Goal: Task Accomplishment & Management: Complete application form

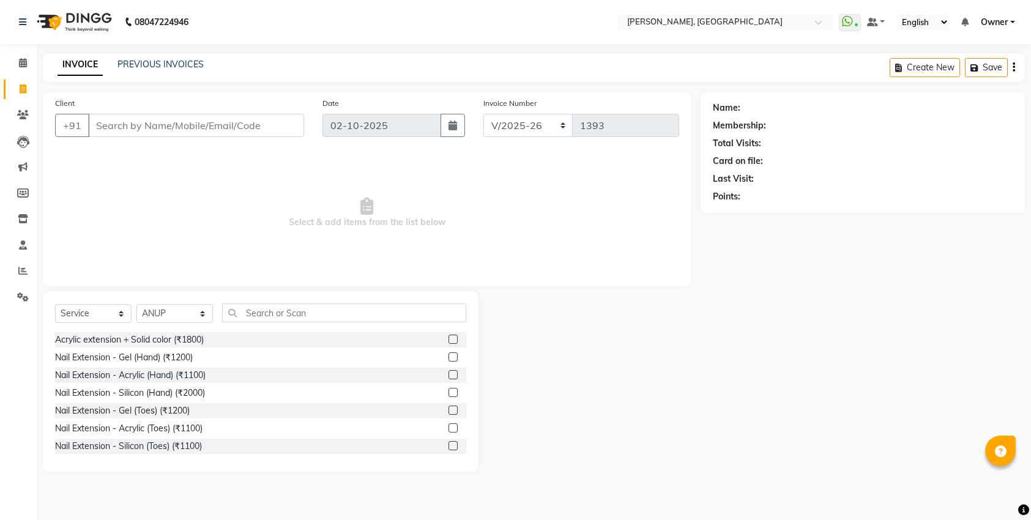
select select "7674"
select select "service"
select select "86057"
click at [383, 315] on input "text" at bounding box center [344, 312] width 244 height 19
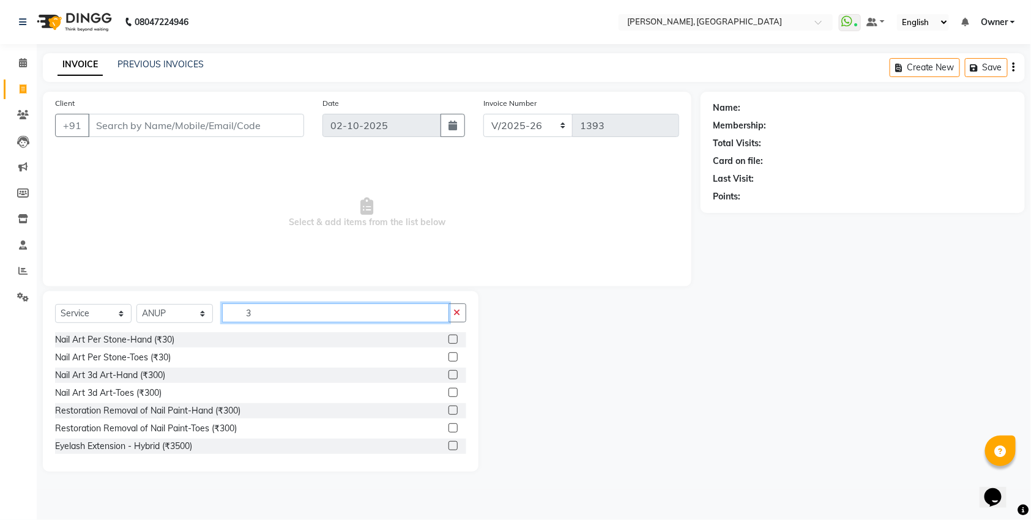
type input "3d"
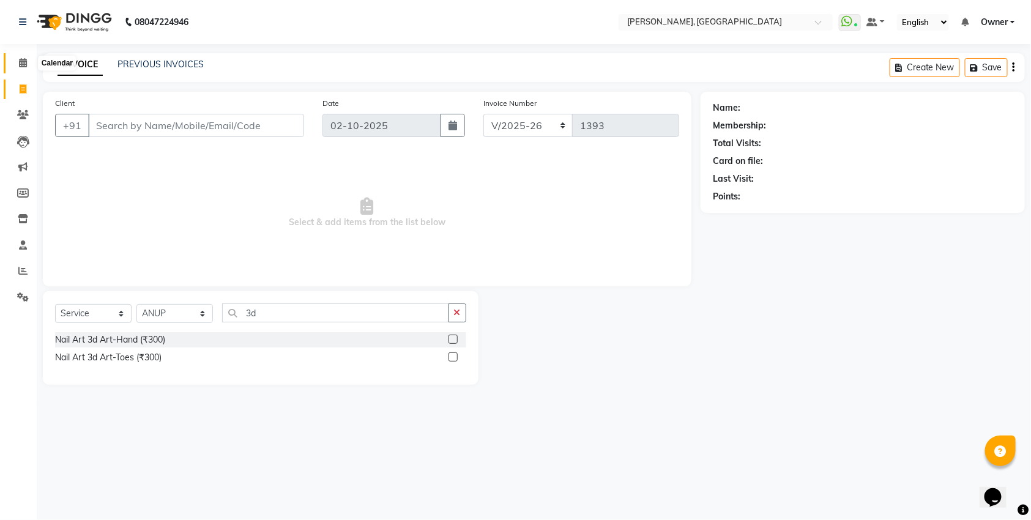
click at [28, 67] on span at bounding box center [22, 63] width 21 height 14
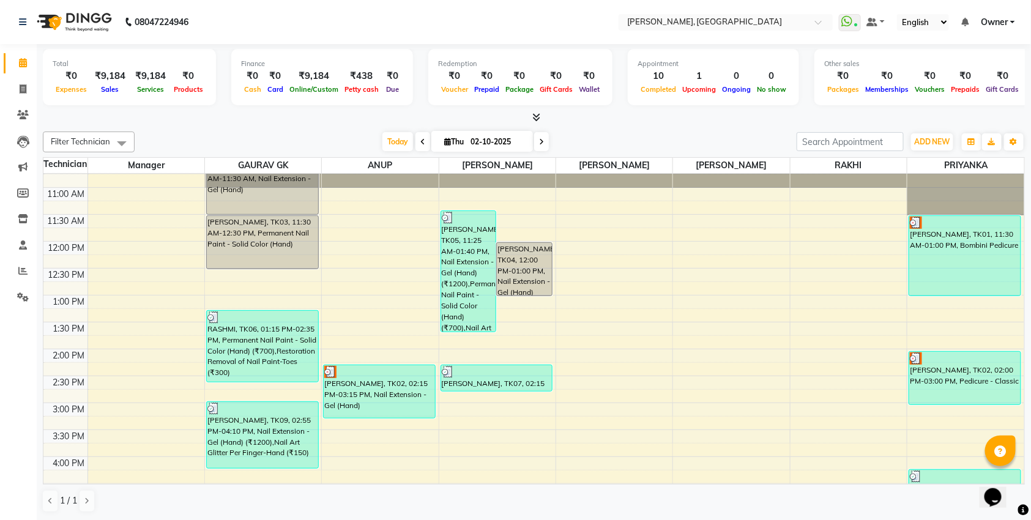
scroll to position [50, 0]
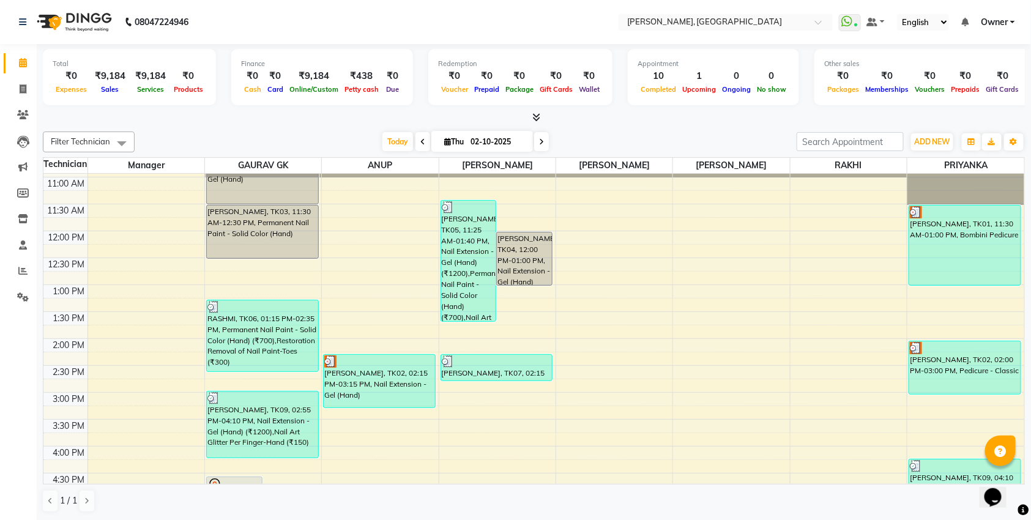
click at [266, 440] on div "[PERSON_NAME], TK09, 02:55 PM-04:10 PM, Nail Extension - Gel (Hand) (₹1200),Nai…" at bounding box center [262, 425] width 111 height 66
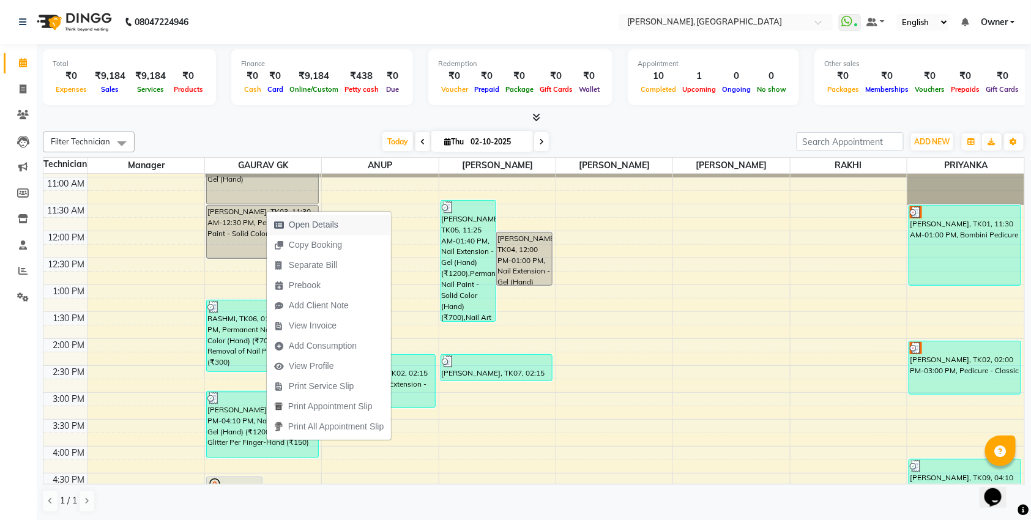
click at [324, 223] on span "Open Details" at bounding box center [314, 224] width 50 height 13
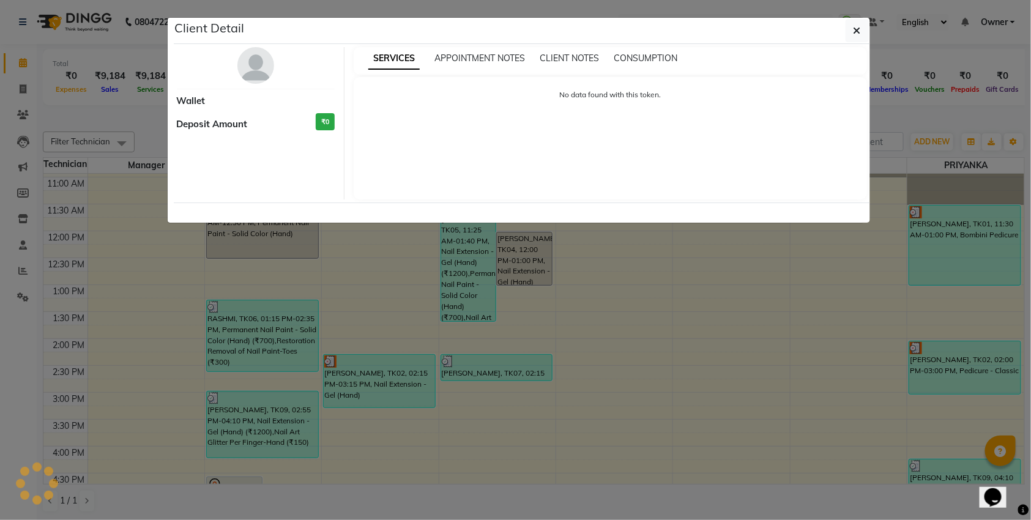
select select "3"
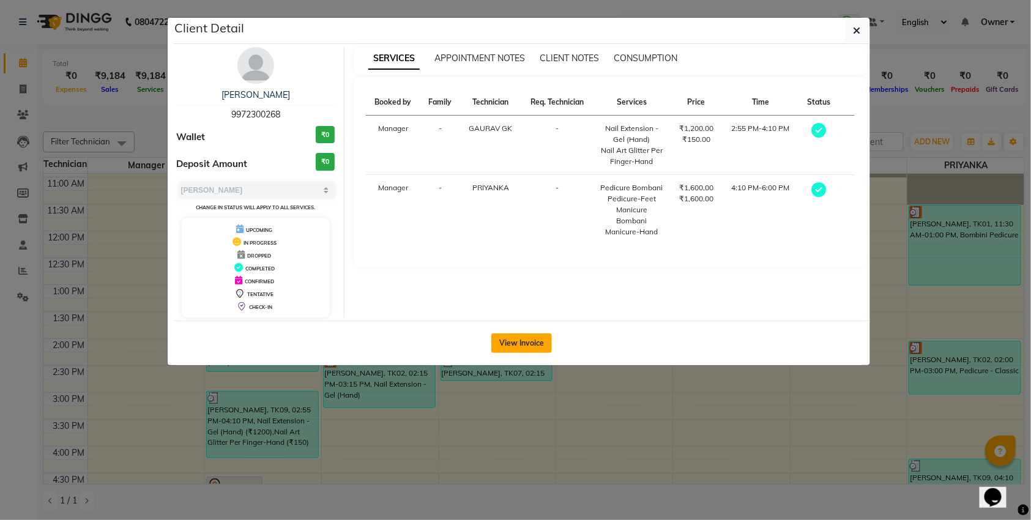
click at [526, 339] on button "View Invoice" at bounding box center [521, 343] width 61 height 20
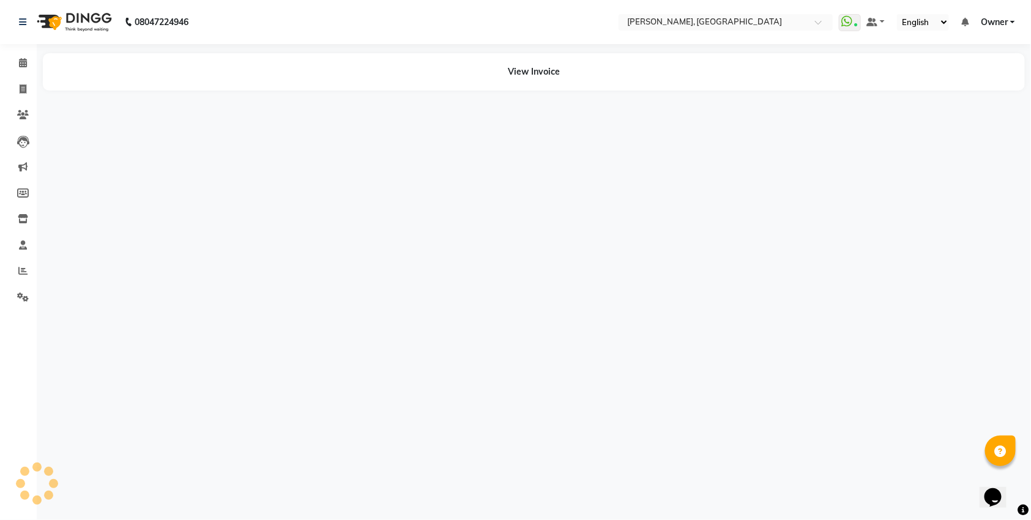
click at [526, 339] on div "08047224946 Select Location × [PERSON_NAME], Bellandur WhatsApp Status ✕ Status…" at bounding box center [515, 260] width 1031 height 520
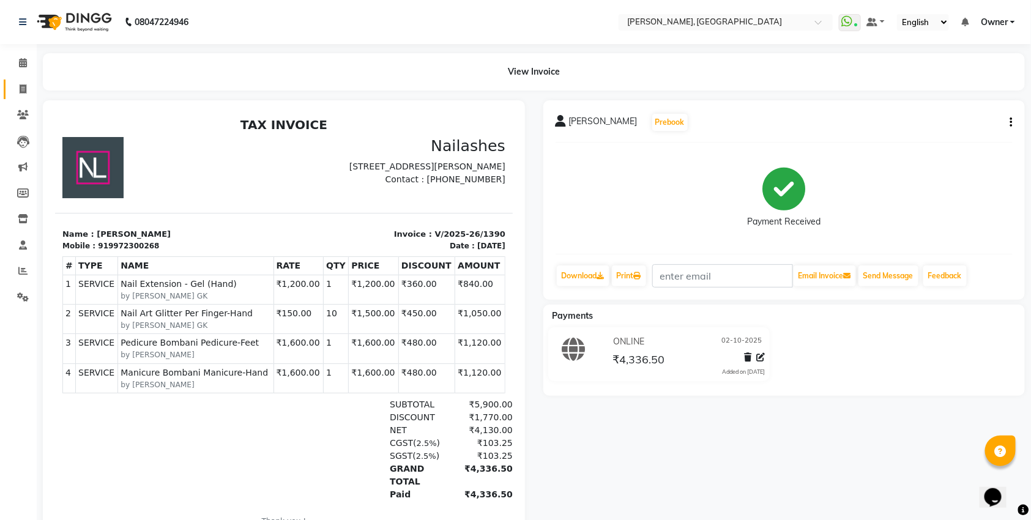
click at [23, 89] on icon at bounding box center [23, 88] width 7 height 9
select select "service"
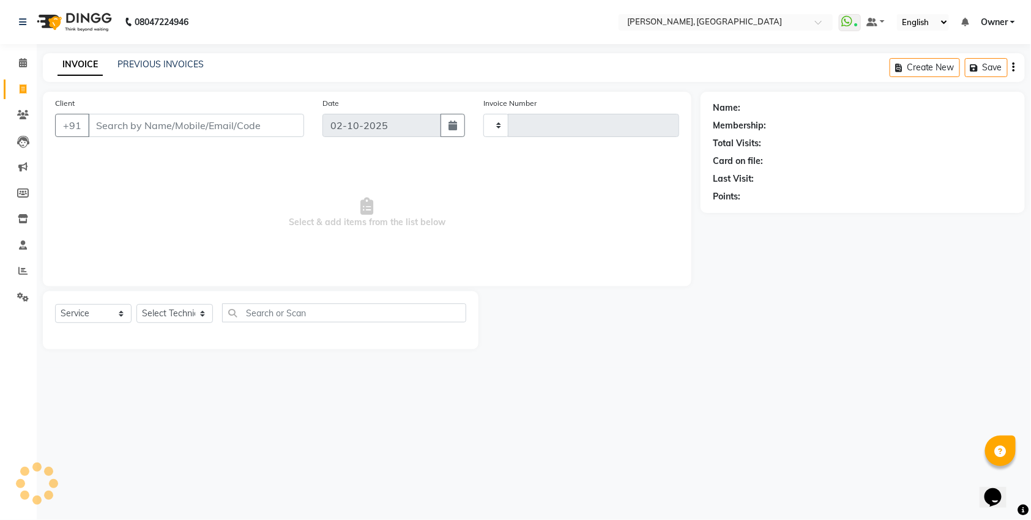
type input "1393"
select select "7674"
type input "6393235526"
click at [268, 126] on span "Add Client" at bounding box center [272, 125] width 48 height 12
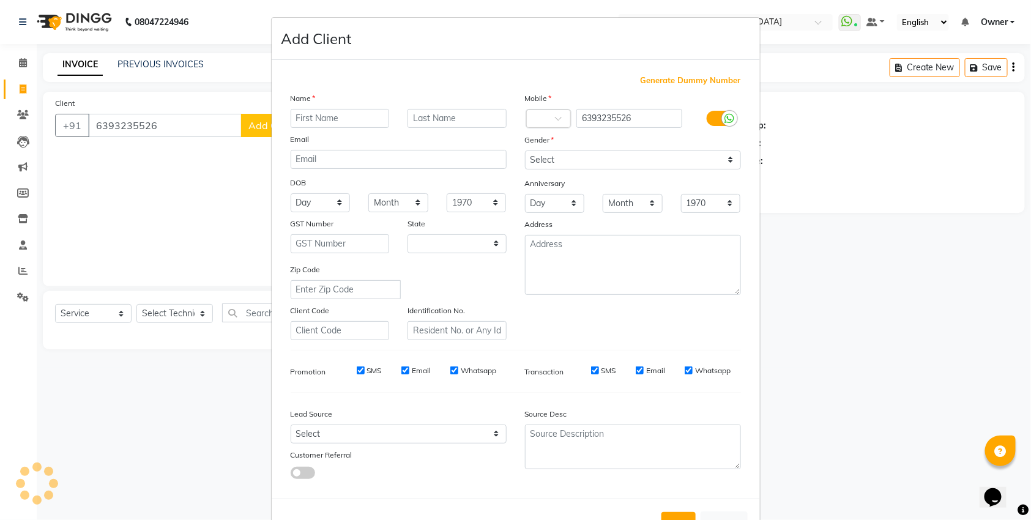
select select "21"
click at [28, 65] on ngb-modal-window "Add Client Generate Dummy Number Name Email DOB Day 01 02 03 04 05 06 07 08 09 …" at bounding box center [515, 260] width 1031 height 520
click at [26, 65] on ngb-modal-window "Add Client Generate Dummy Number Name Email DOB Day 01 02 03 04 05 06 07 08 09 …" at bounding box center [515, 260] width 1031 height 520
click at [733, 516] on button "Cancel" at bounding box center [723, 522] width 47 height 23
select select
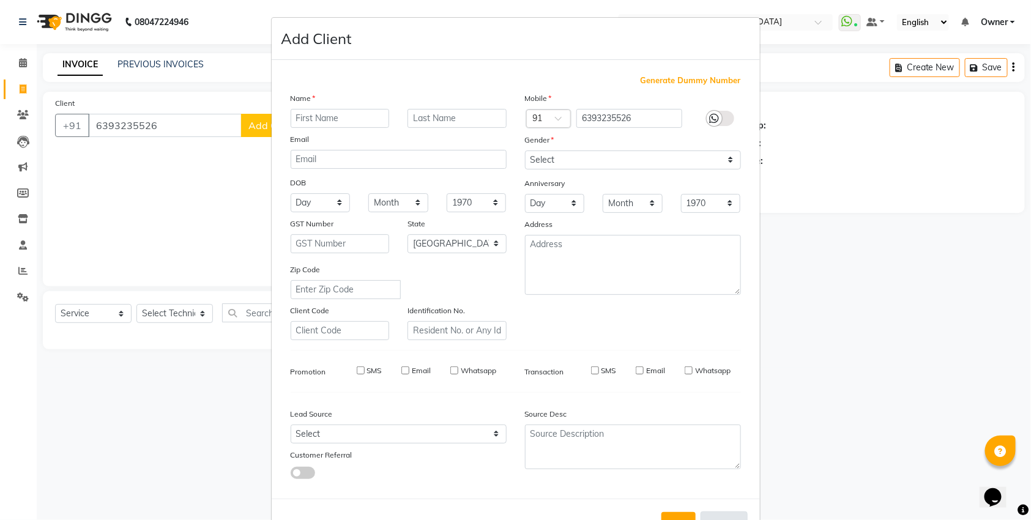
select select
select select "null"
select select
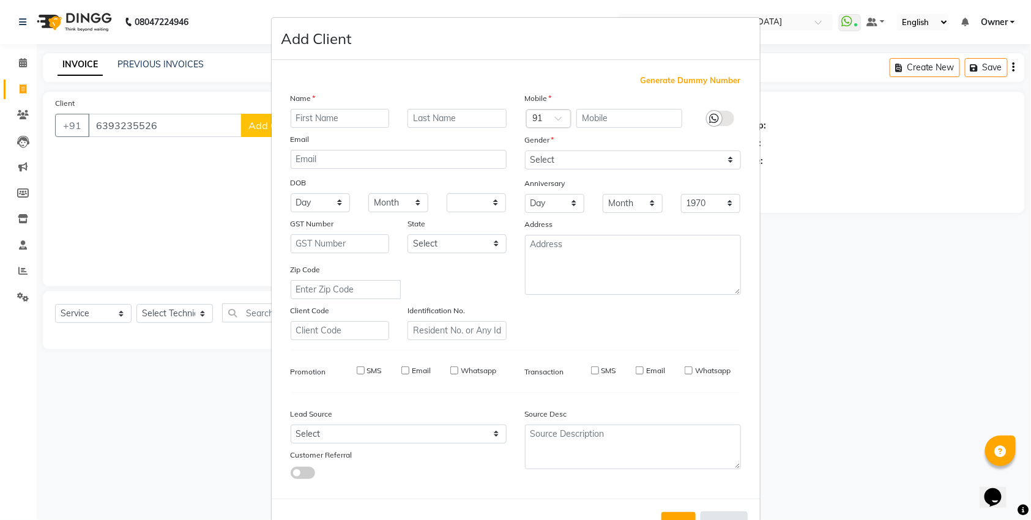
select select
checkbox input "false"
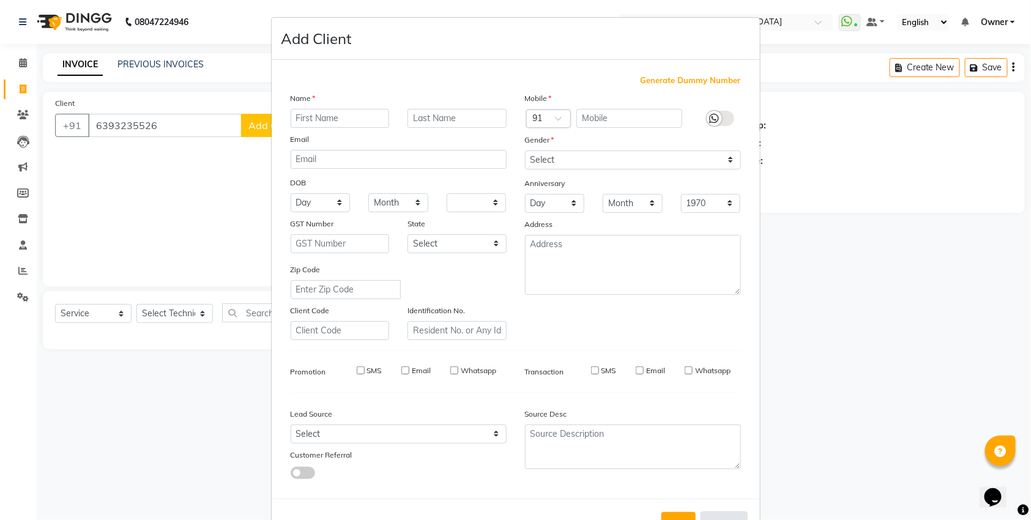
checkbox input "false"
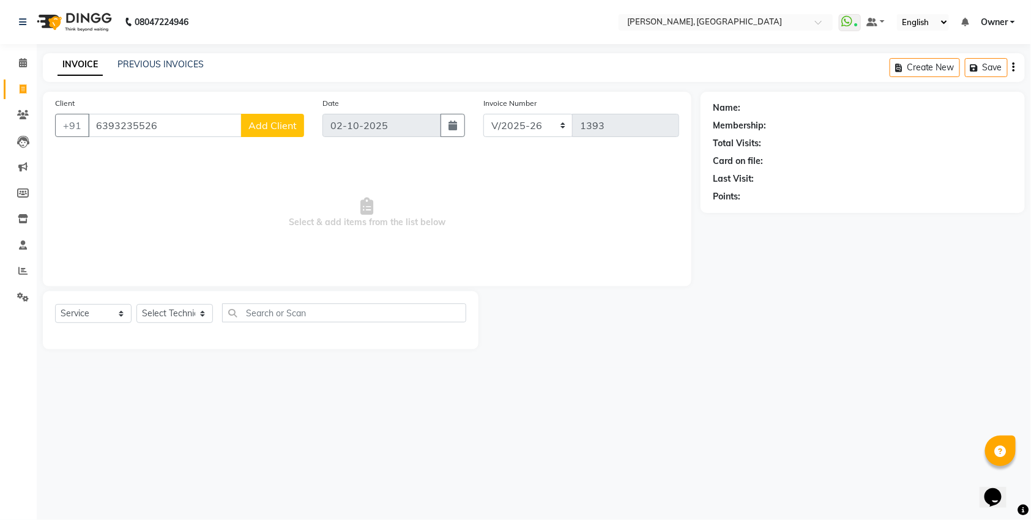
click at [286, 130] on span "Add Client" at bounding box center [272, 125] width 48 height 12
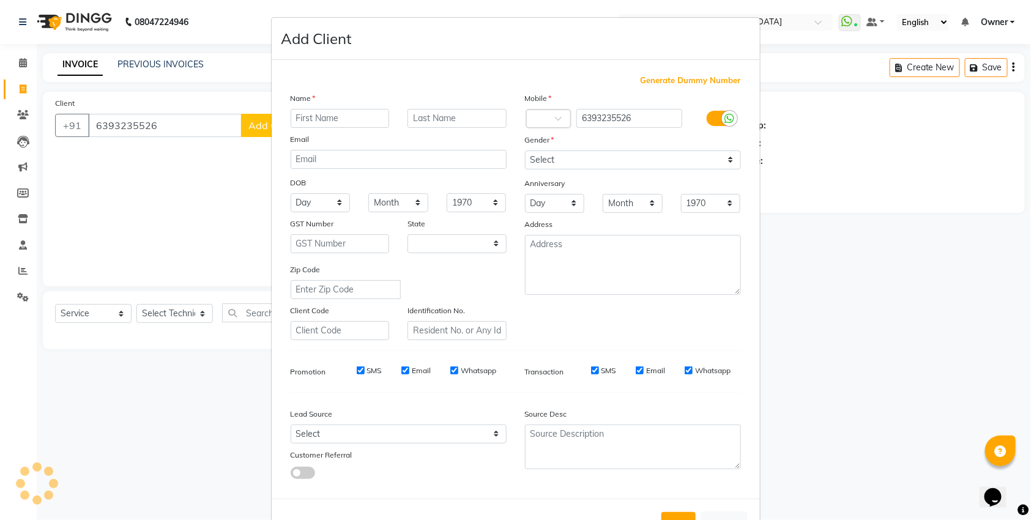
select select "21"
type input "[PERSON_NAME]"
click at [681, 512] on button "Add" at bounding box center [678, 523] width 34 height 22
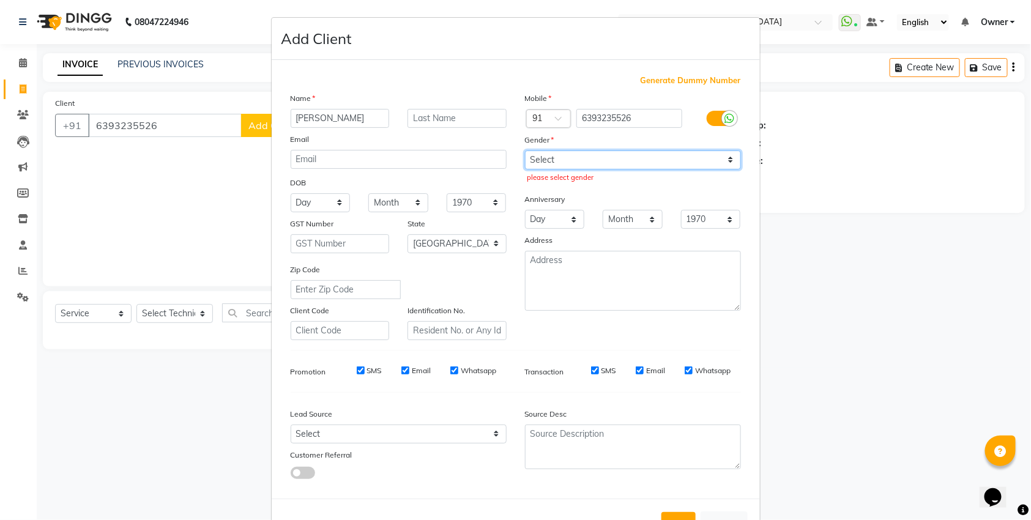
click at [653, 160] on select "Select [DEMOGRAPHIC_DATA] [DEMOGRAPHIC_DATA] Other Prefer Not To Say" at bounding box center [633, 159] width 216 height 19
select select "[DEMOGRAPHIC_DATA]"
click at [525, 150] on select "Select [DEMOGRAPHIC_DATA] [DEMOGRAPHIC_DATA] Other Prefer Not To Say" at bounding box center [633, 159] width 216 height 19
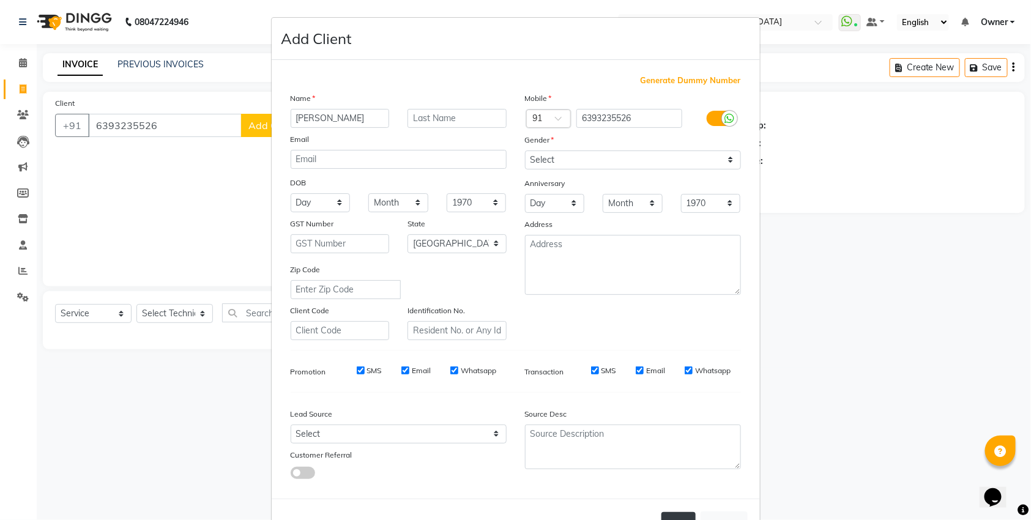
click at [680, 512] on button "Add" at bounding box center [678, 523] width 34 height 22
select select
select select "null"
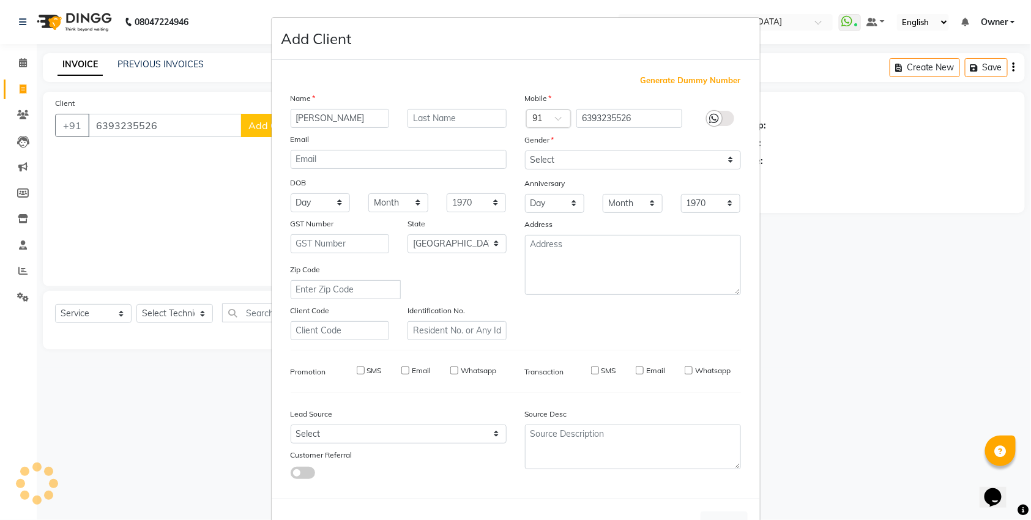
select select
checkbox input "false"
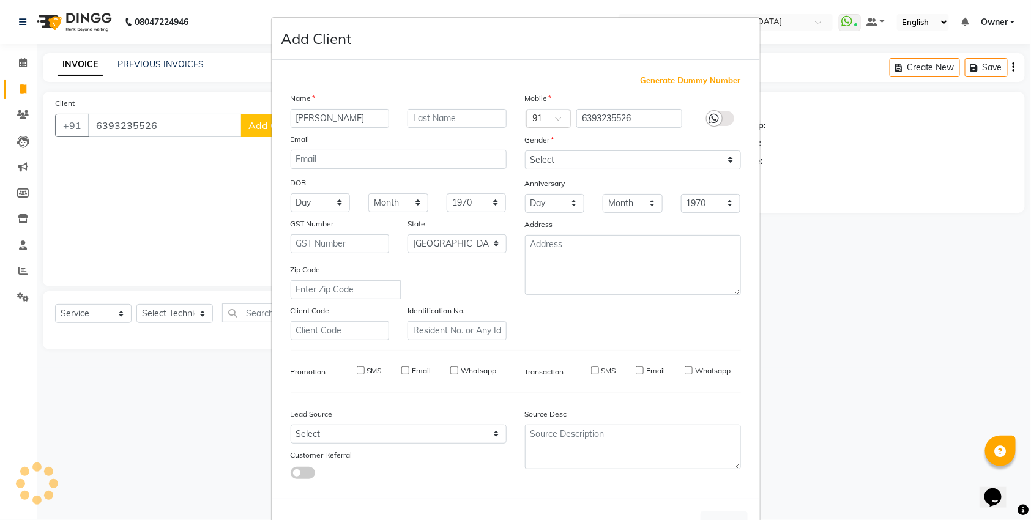
checkbox input "false"
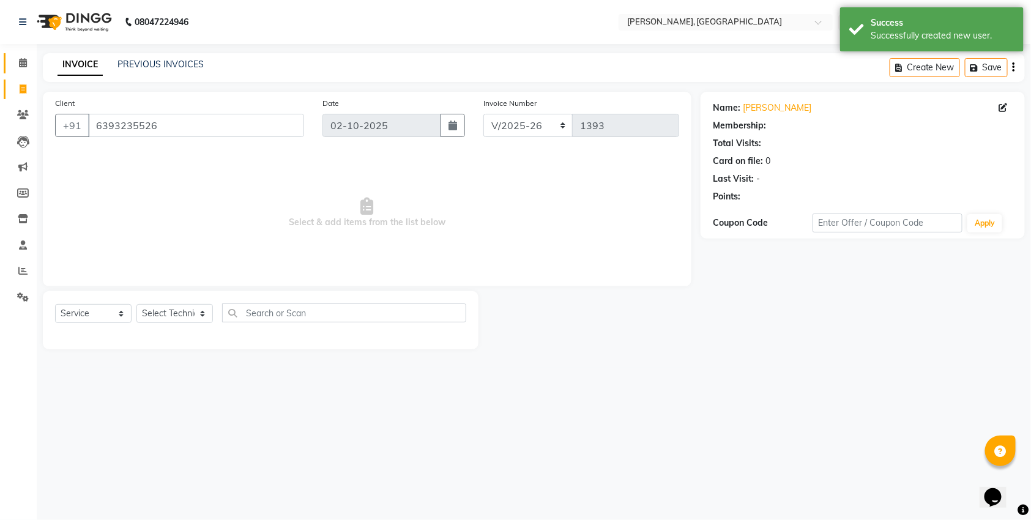
select select "1: Object"
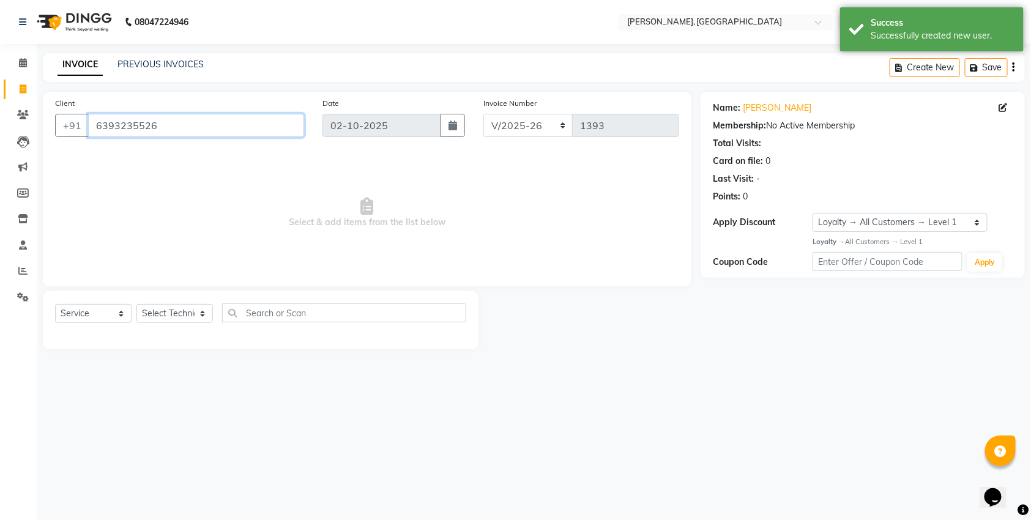
click at [145, 127] on input "6393235526" at bounding box center [196, 125] width 216 height 23
click at [21, 65] on icon at bounding box center [23, 62] width 8 height 9
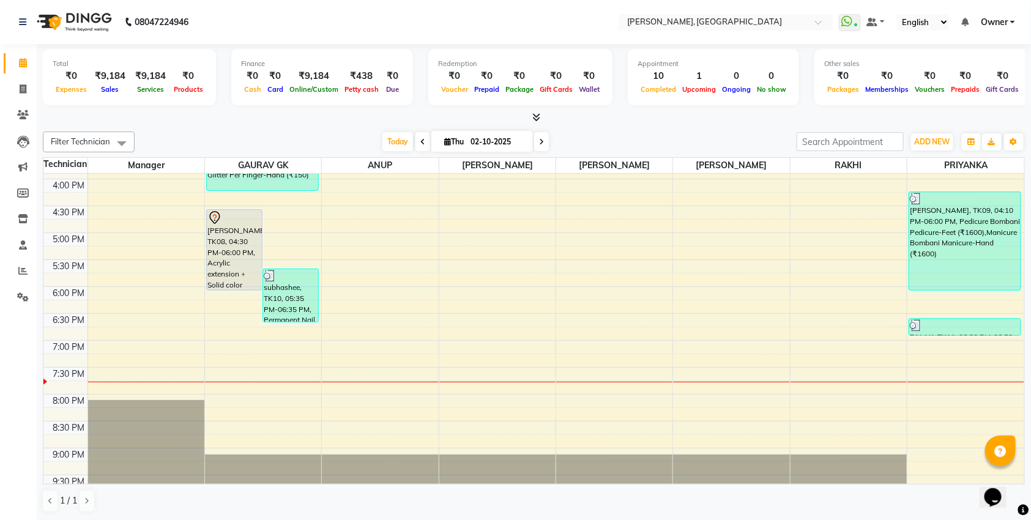
scroll to position [320, 0]
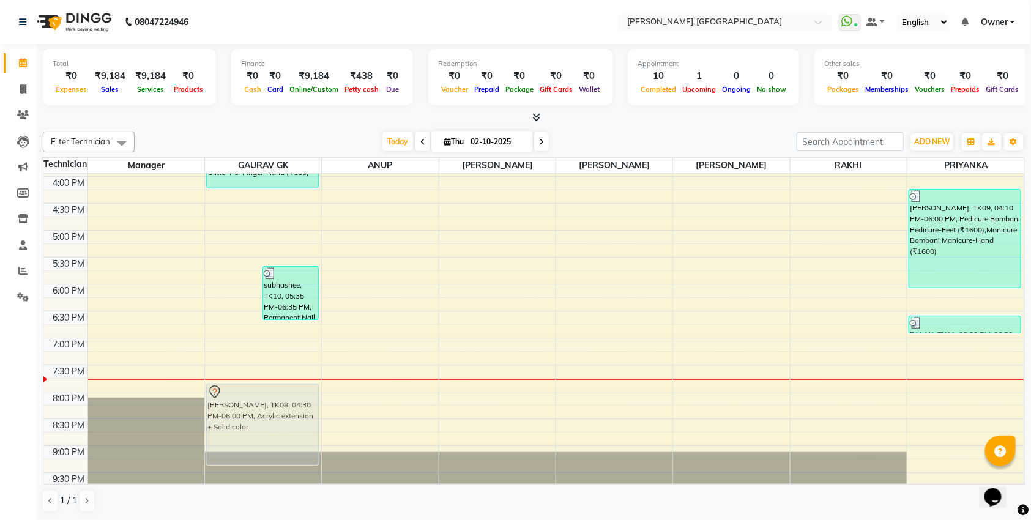
drag, startPoint x: 241, startPoint y: 263, endPoint x: 287, endPoint y: 436, distance: 178.5
click at [287, 436] on div "[PERSON_NAME], TK08, 04:30 PM-06:00 PM, Acrylic extension + Solid color subhash…" at bounding box center [263, 176] width 116 height 645
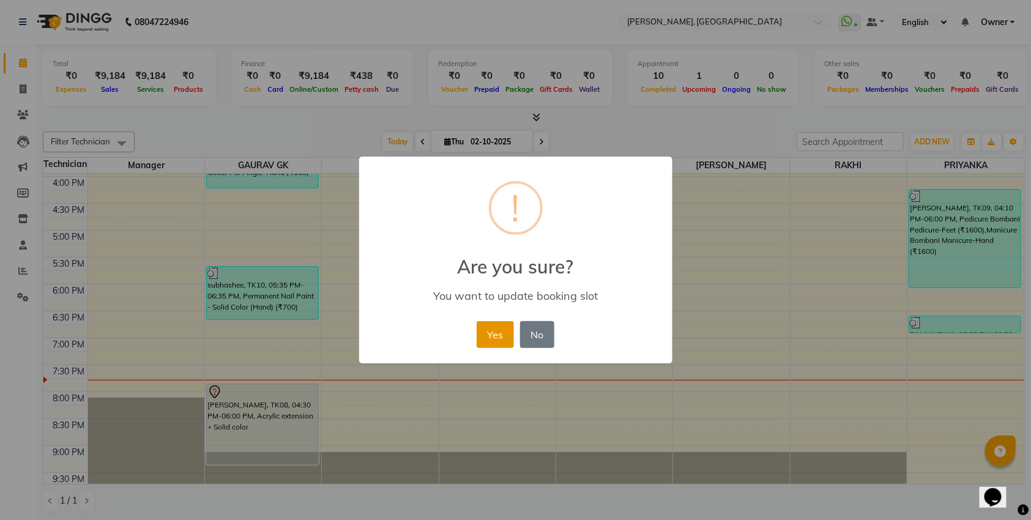
click at [504, 339] on button "Yes" at bounding box center [495, 334] width 37 height 27
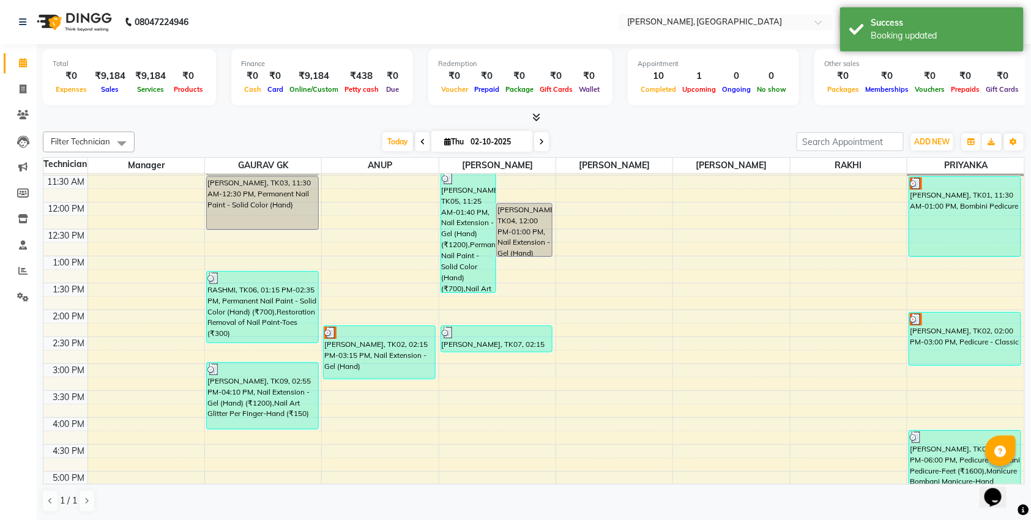
scroll to position [0, 0]
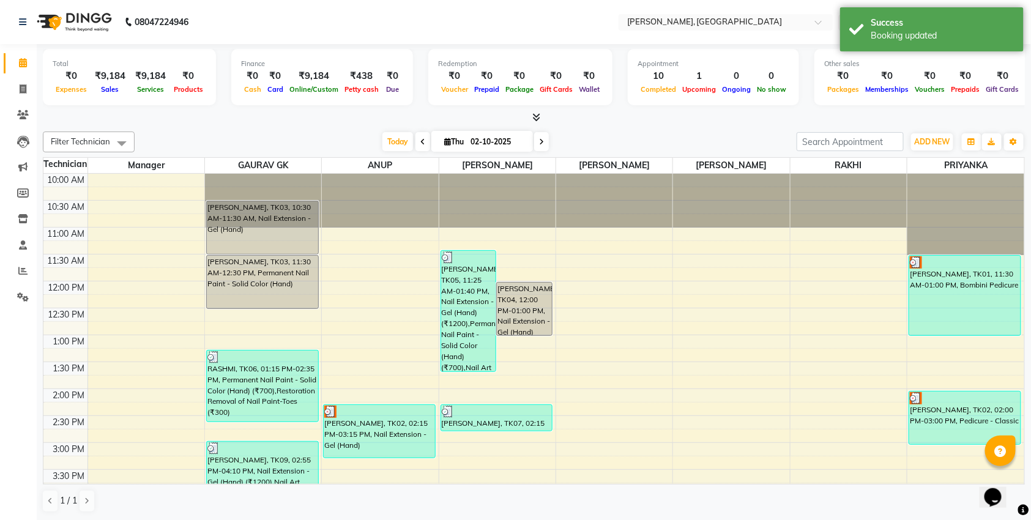
click at [540, 141] on icon at bounding box center [541, 141] width 5 height 7
type input "03-10-2025"
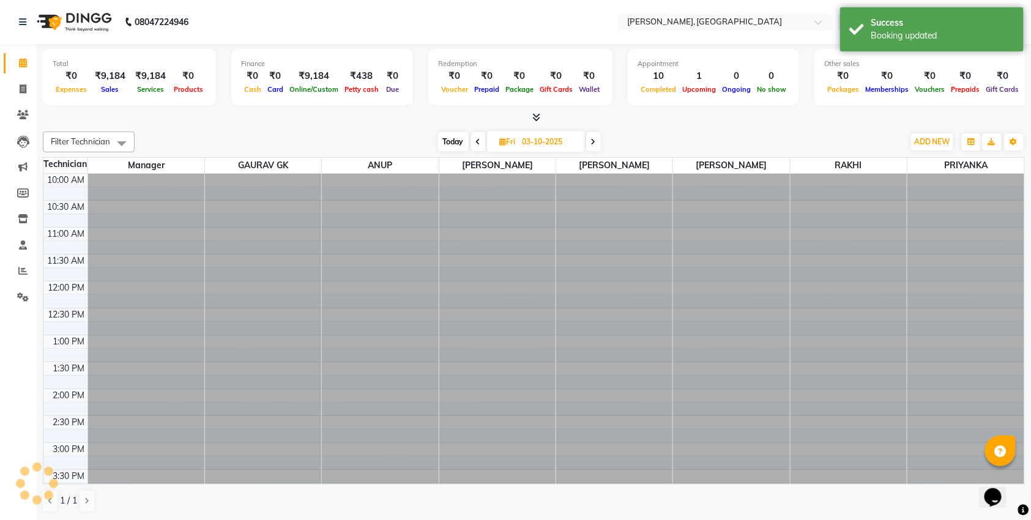
scroll to position [343, 0]
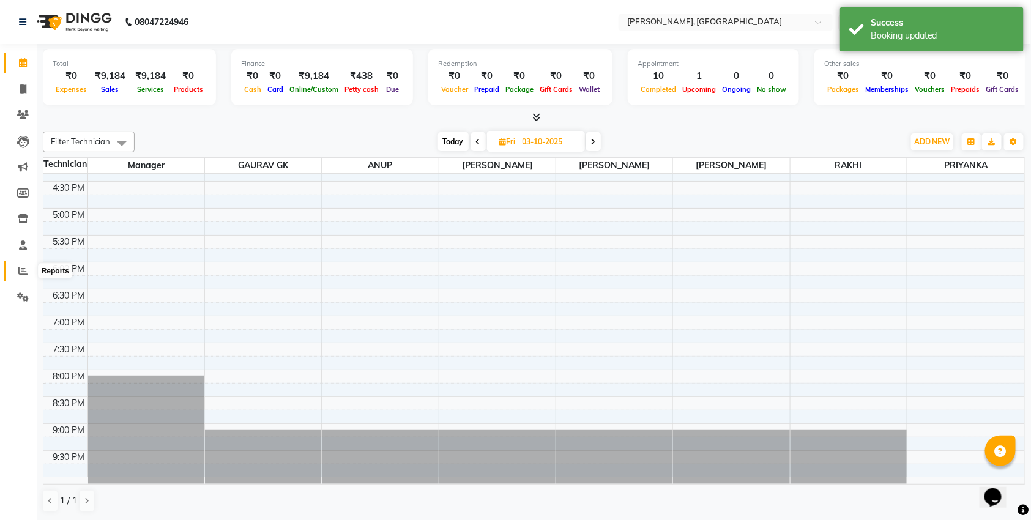
click at [23, 276] on span at bounding box center [22, 271] width 21 height 14
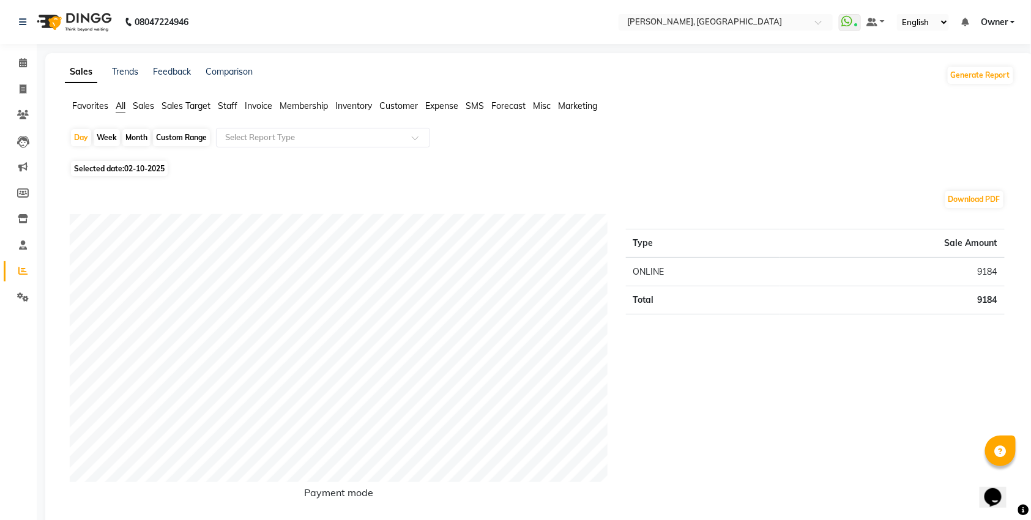
click at [229, 106] on span "Staff" at bounding box center [228, 105] width 20 height 11
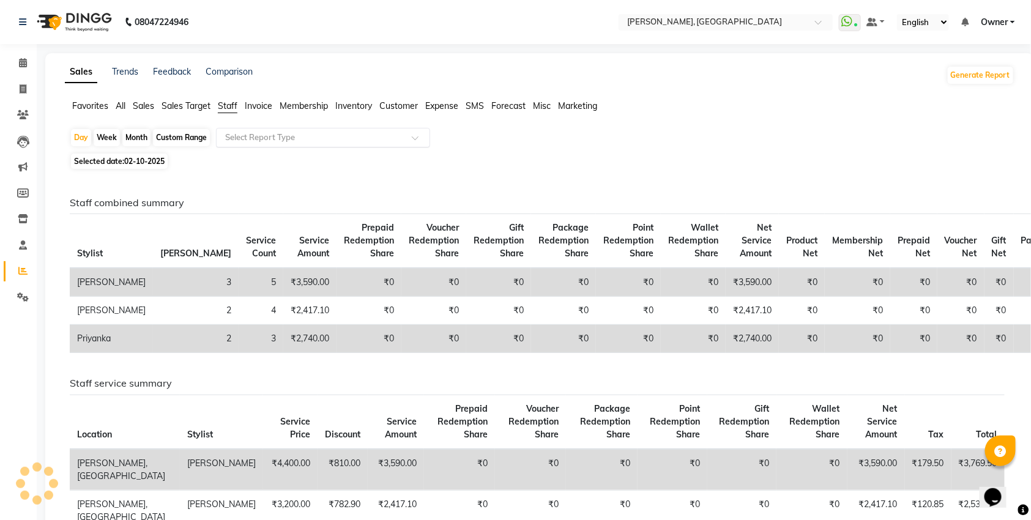
click at [250, 133] on input "text" at bounding box center [311, 138] width 176 height 12
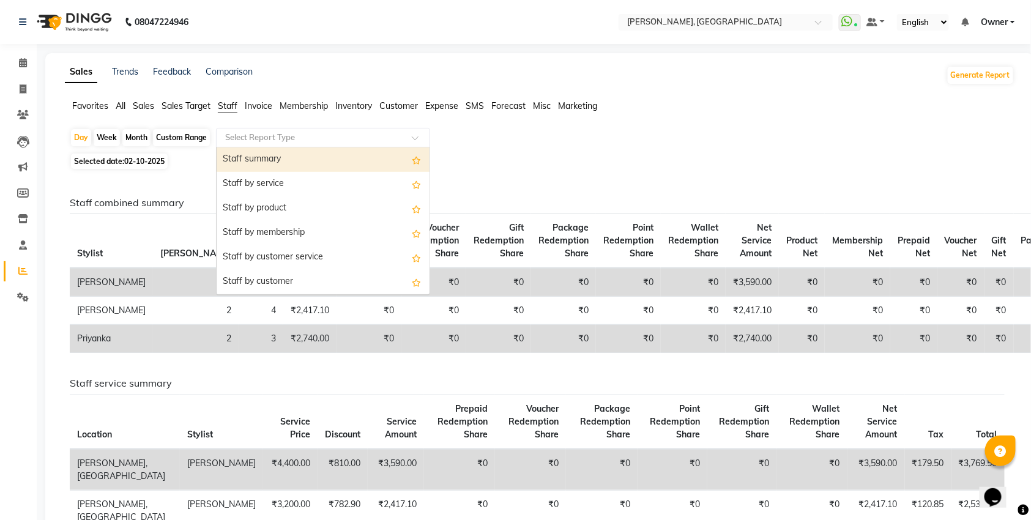
click at [260, 155] on div "Staff summary" at bounding box center [323, 159] width 213 height 24
select select "full_report"
select select "csv"
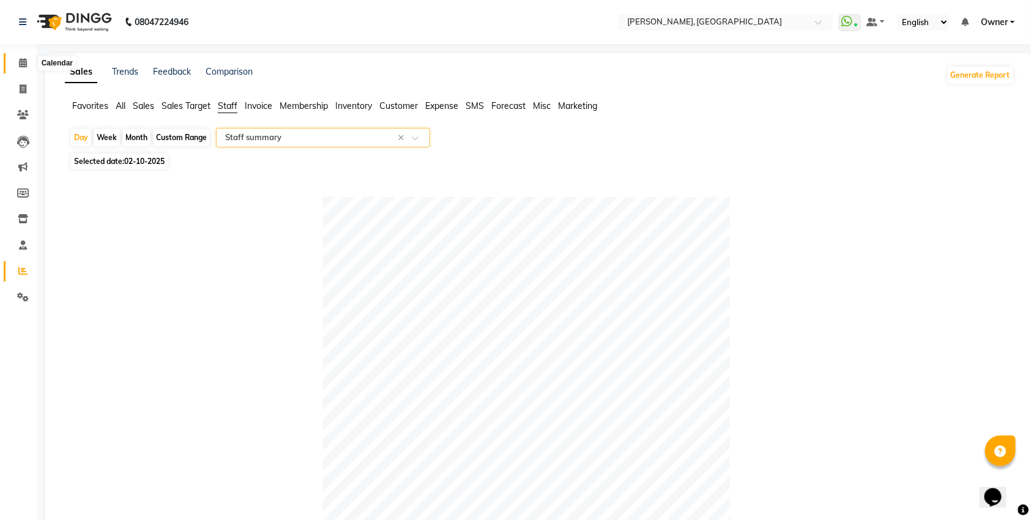
click at [20, 63] on icon at bounding box center [23, 62] width 8 height 9
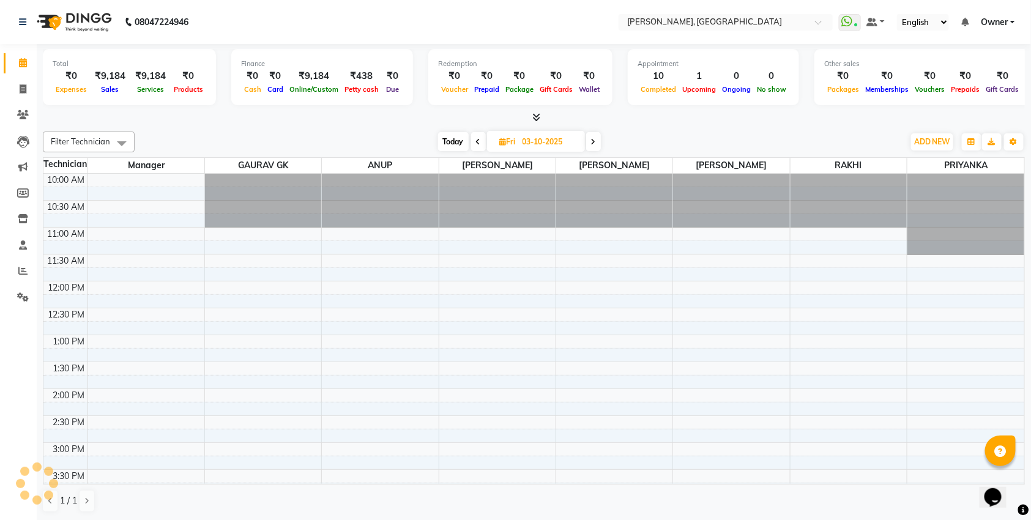
click at [540, 119] on icon at bounding box center [536, 117] width 8 height 9
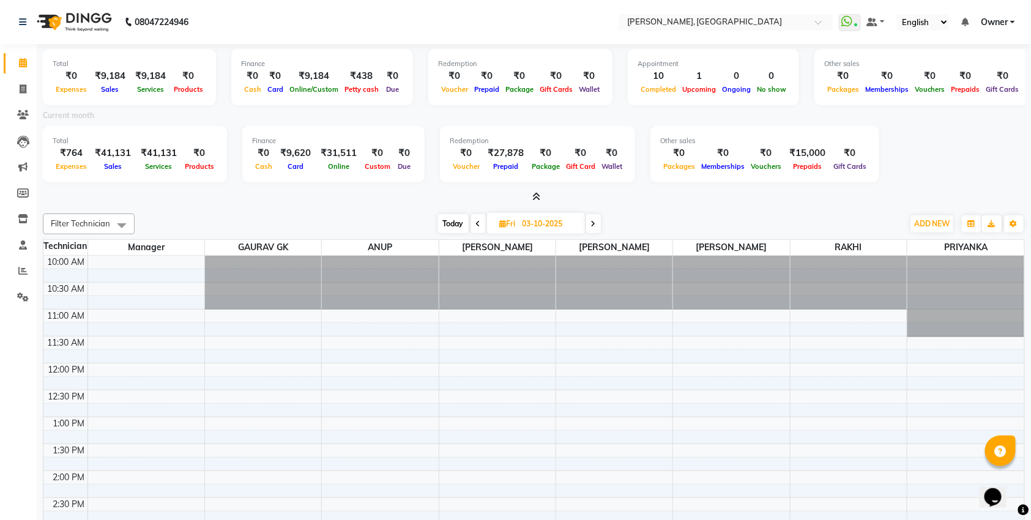
click at [537, 193] on icon at bounding box center [536, 196] width 8 height 9
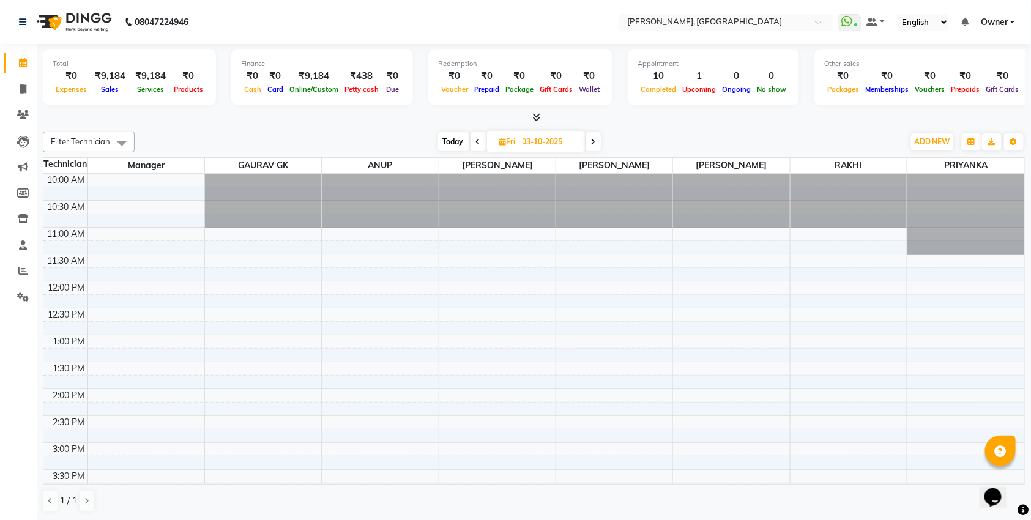
click at [593, 143] on icon at bounding box center [593, 141] width 5 height 7
click at [595, 138] on icon at bounding box center [594, 141] width 5 height 7
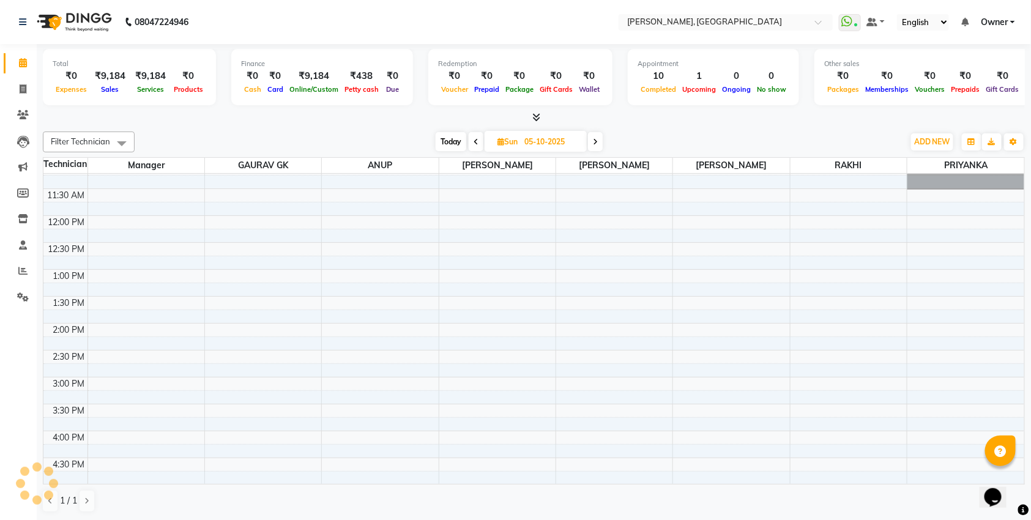
scroll to position [64, 0]
click at [472, 143] on span at bounding box center [476, 141] width 15 height 19
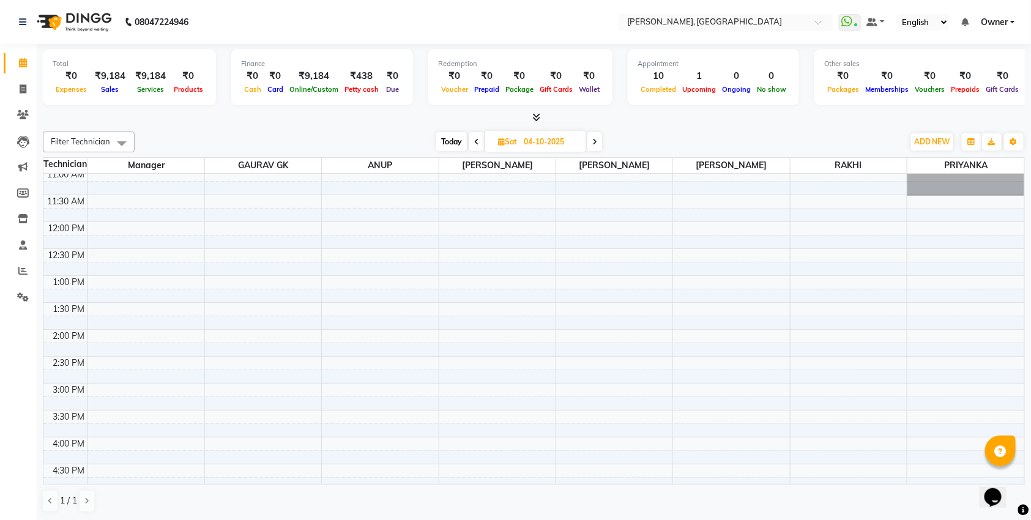
scroll to position [54, 0]
click at [478, 143] on span at bounding box center [476, 141] width 15 height 19
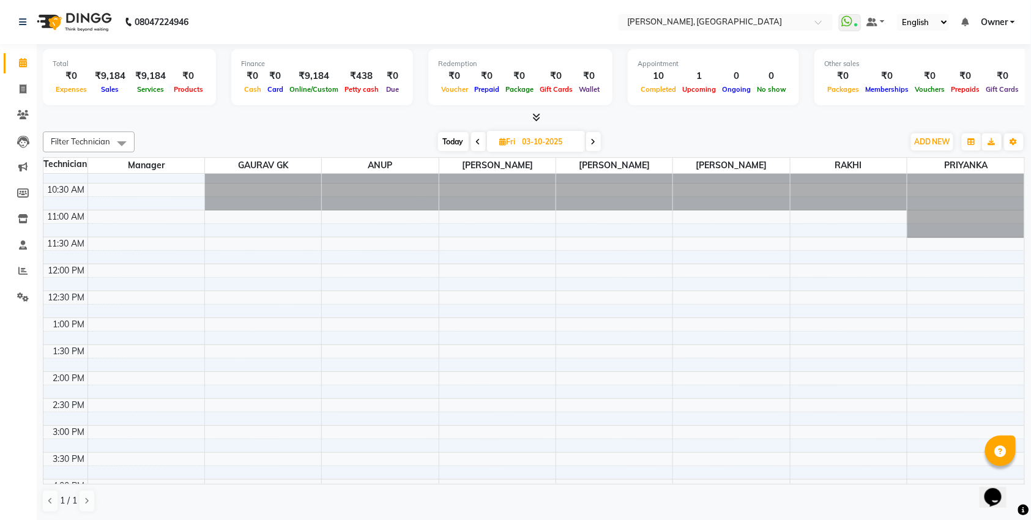
scroll to position [0, 0]
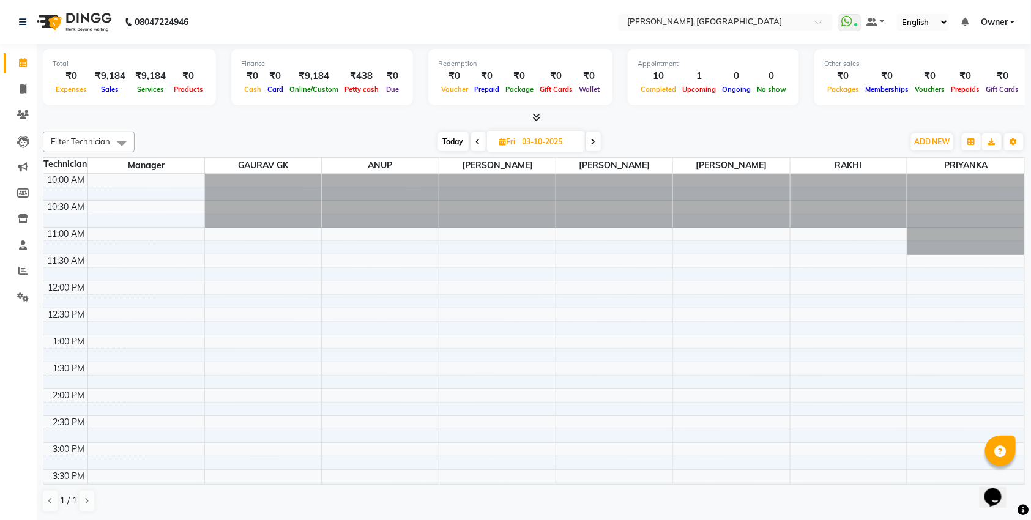
click at [593, 138] on icon at bounding box center [593, 141] width 5 height 7
type input "04-10-2025"
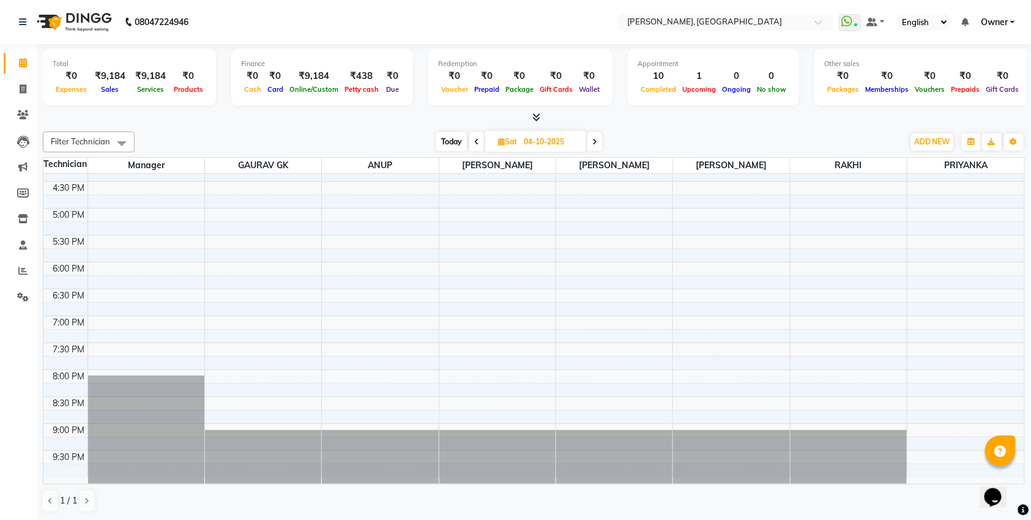
click at [225, 267] on div "10:00 AM 10:30 AM 11:00 AM 11:30 AM 12:00 PM 12:30 PM 1:00 PM 1:30 PM 2:00 PM 2…" at bounding box center [533, 154] width 981 height 645
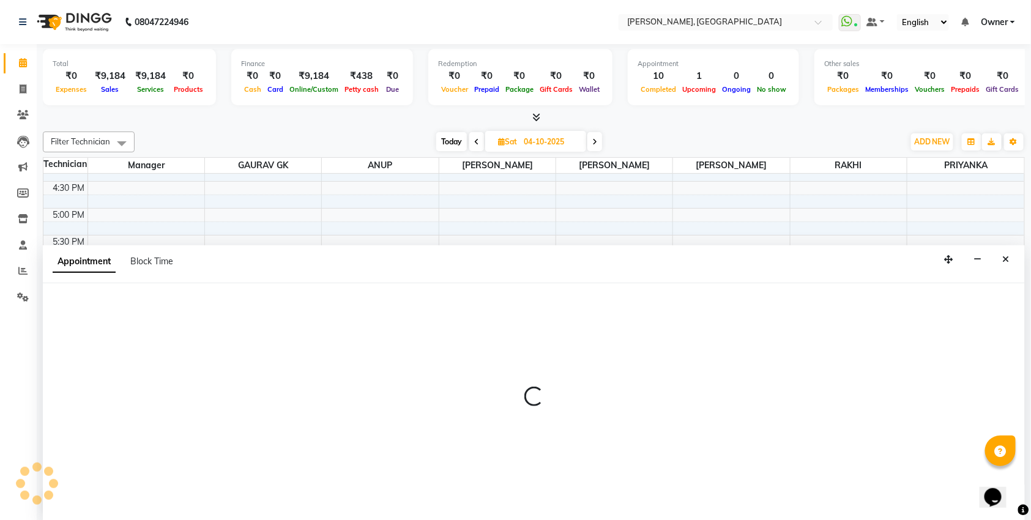
scroll to position [1, 0]
select select "86045"
select select "tentative"
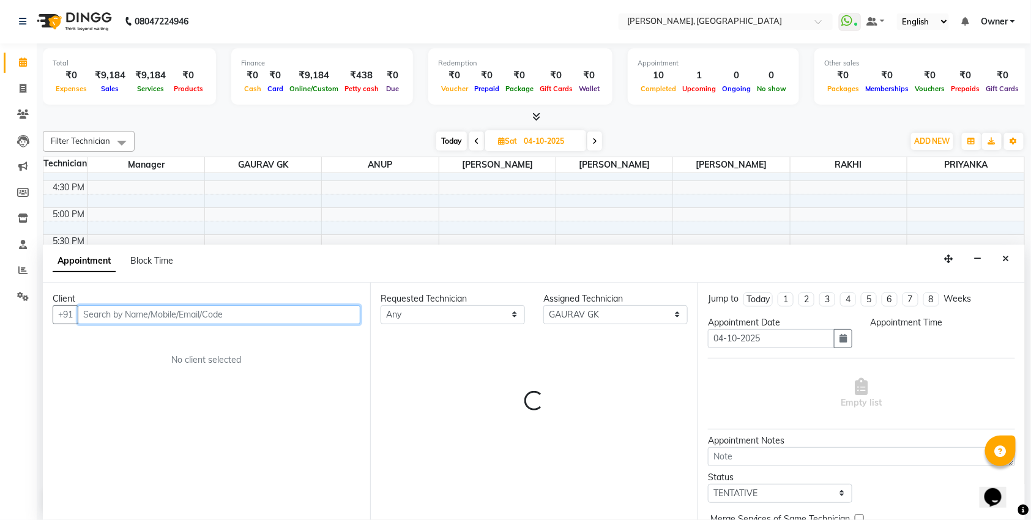
select select "1080"
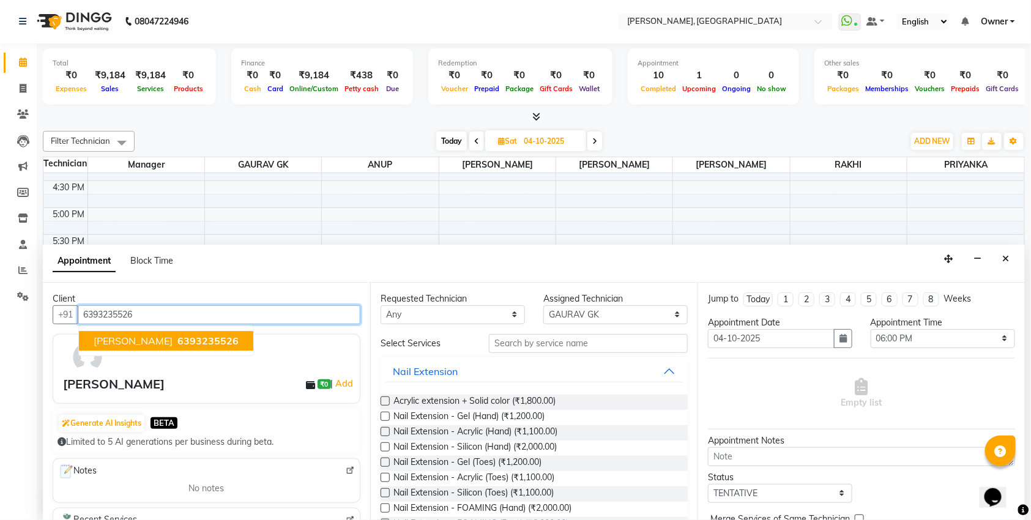
click at [177, 335] on span "6393235526" at bounding box center [207, 341] width 61 height 12
type input "6393235526"
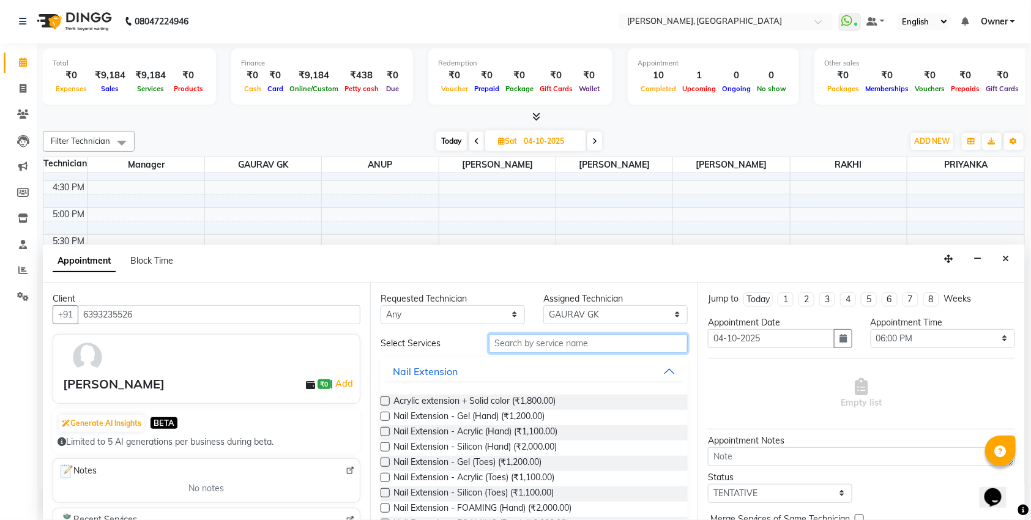
click at [495, 345] on input "text" at bounding box center [588, 343] width 199 height 19
click at [384, 418] on label at bounding box center [384, 416] width 9 height 9
click at [384, 418] on input "checkbox" at bounding box center [384, 418] width 8 height 8
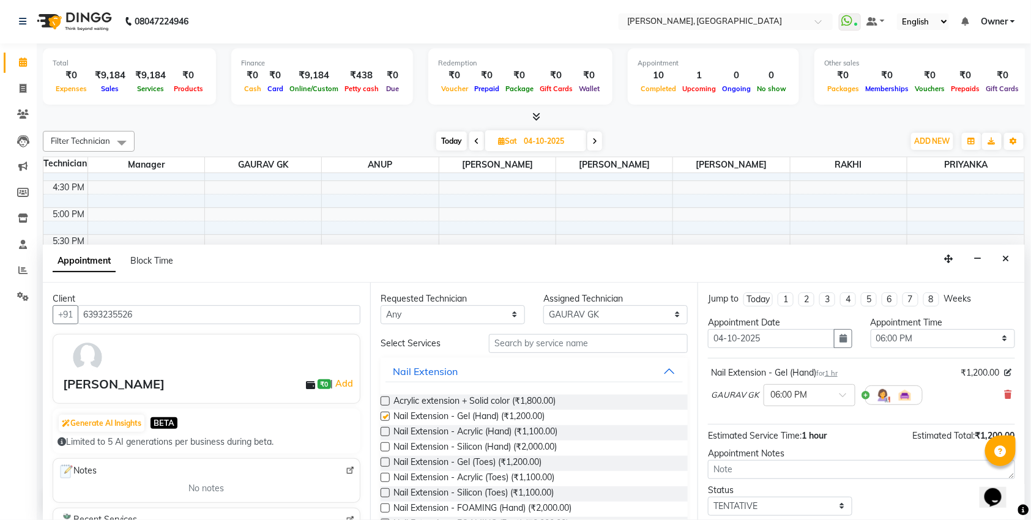
checkbox input "false"
click at [536, 343] on input "text" at bounding box center [588, 343] width 199 height 19
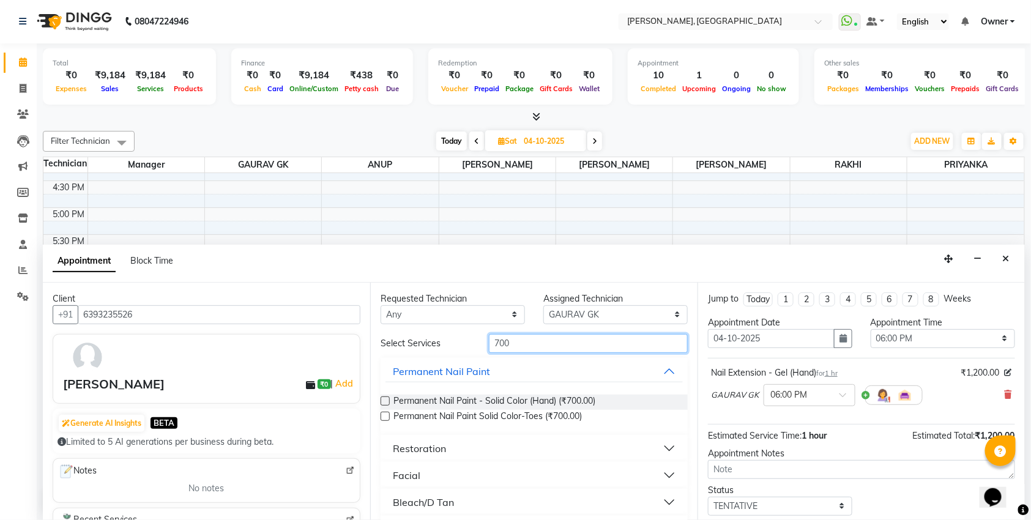
type input "700"
click at [388, 399] on label at bounding box center [384, 400] width 9 height 9
click at [388, 399] on input "checkbox" at bounding box center [384, 402] width 8 height 8
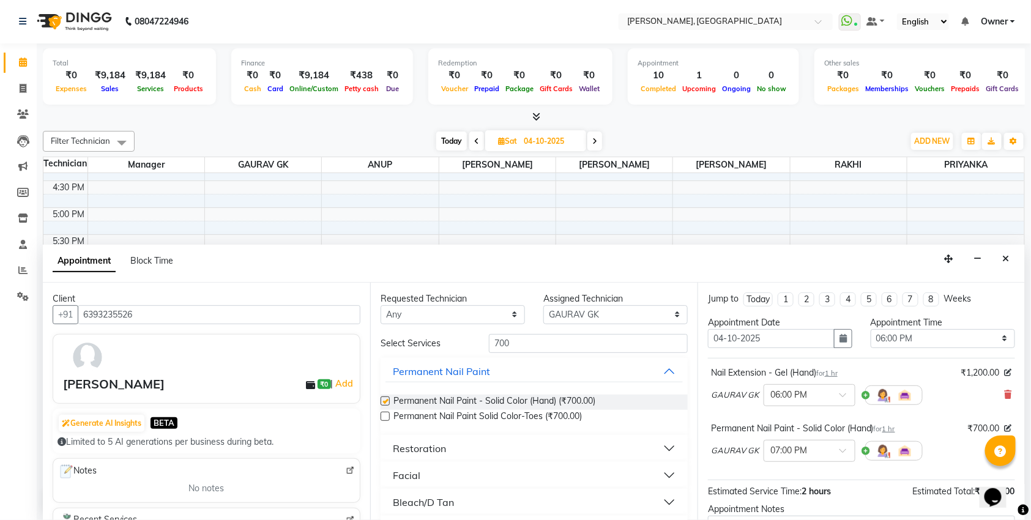
checkbox input "false"
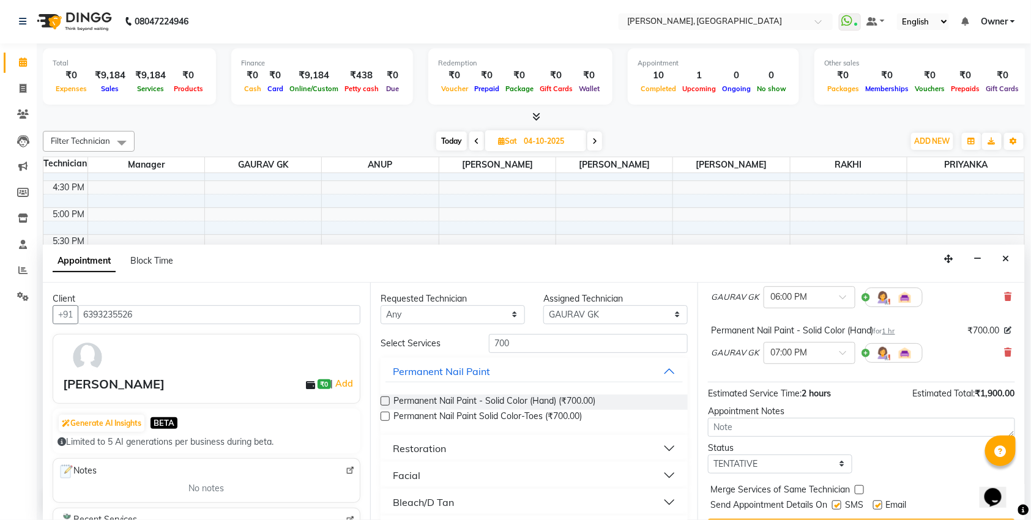
scroll to position [129, 0]
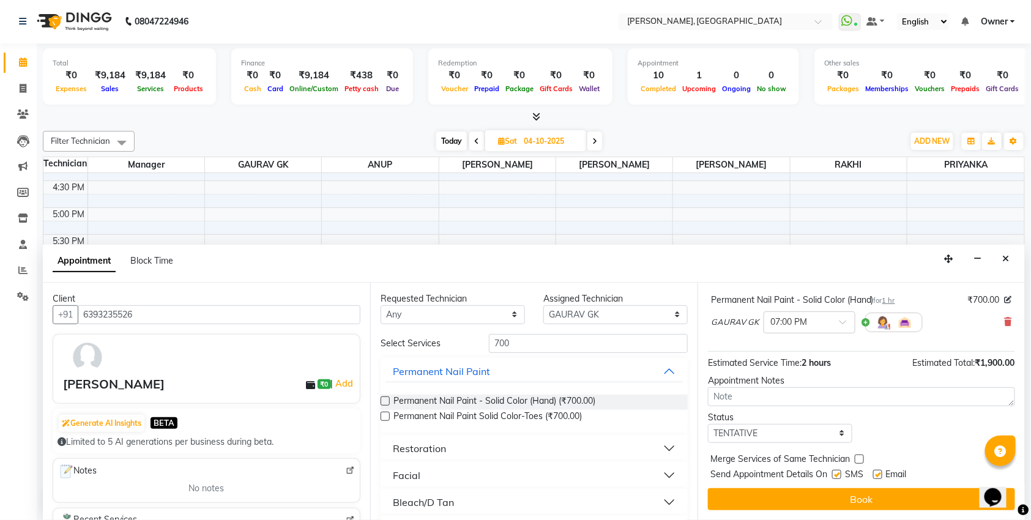
click at [832, 497] on button "Book" at bounding box center [861, 499] width 307 height 22
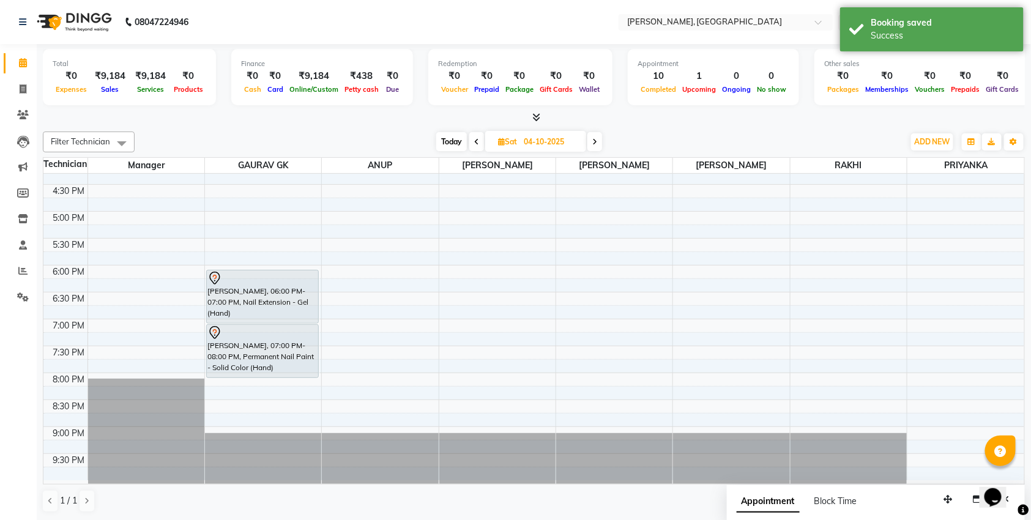
scroll to position [343, 0]
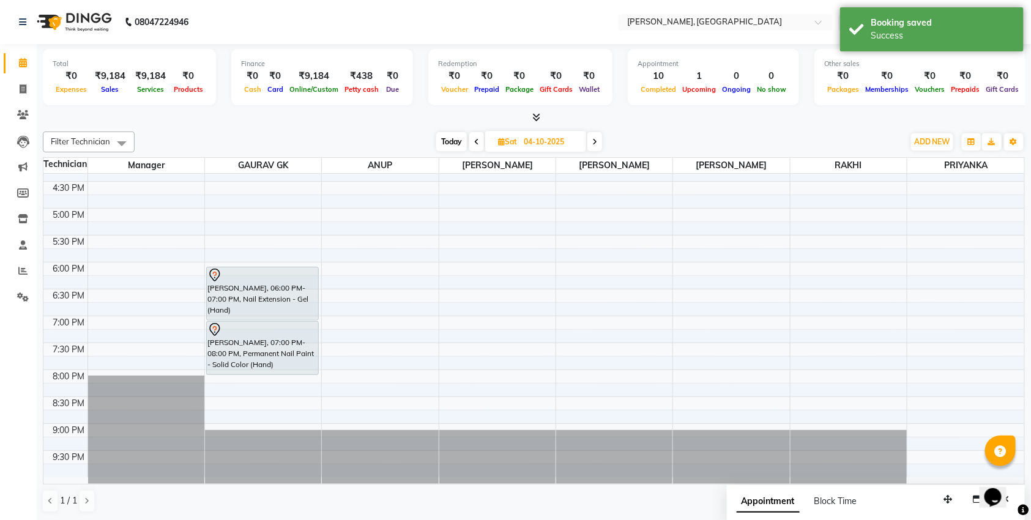
click at [454, 139] on span "Today" at bounding box center [451, 141] width 31 height 19
type input "02-10-2025"
